Goal: Transaction & Acquisition: Purchase product/service

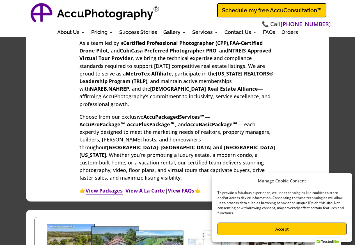
click at [100, 187] on link "View Packages" at bounding box center [104, 190] width 37 height 7
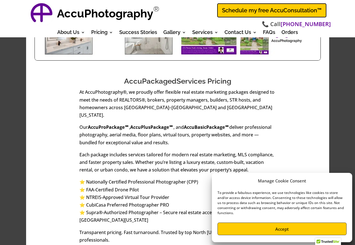
scroll to position [522, 0]
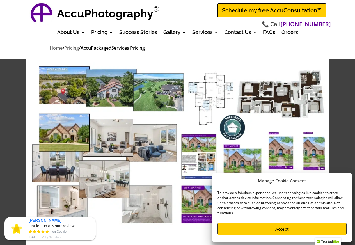
click at [284, 231] on button "Accept" at bounding box center [281, 228] width 129 height 13
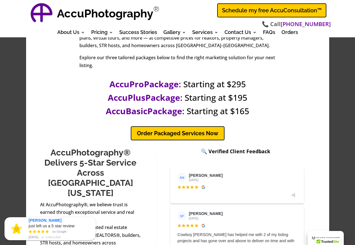
scroll to position [247, 0]
